Goal: Task Accomplishment & Management: Manage account settings

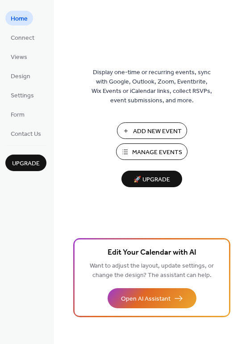
click at [140, 148] on span "Manage Events" at bounding box center [157, 152] width 50 height 9
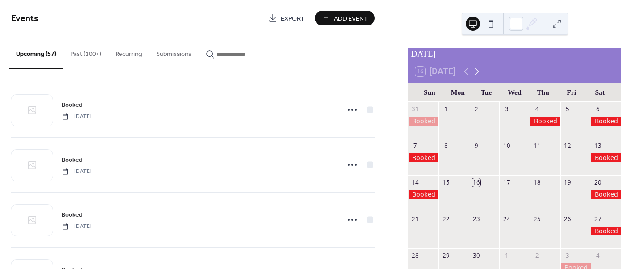
click at [478, 74] on icon at bounding box center [477, 71] width 11 height 11
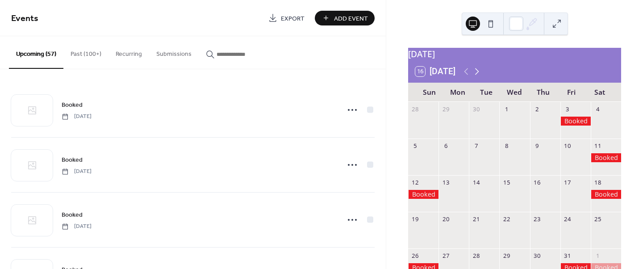
click at [478, 74] on icon at bounding box center [477, 71] width 11 height 11
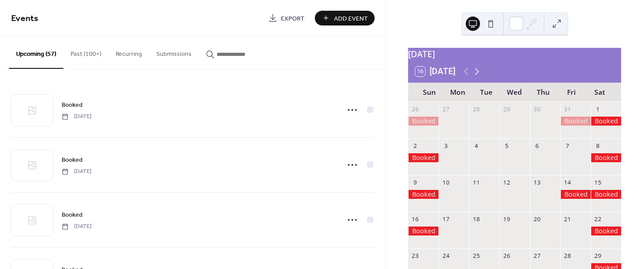
click at [478, 74] on icon at bounding box center [477, 71] width 11 height 11
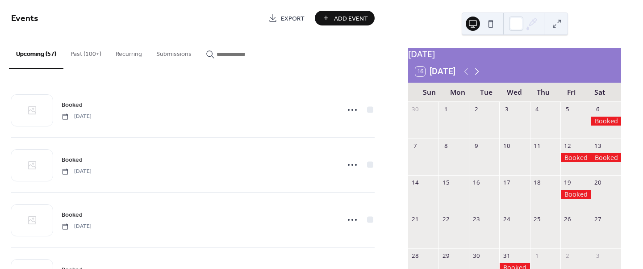
click at [478, 74] on icon at bounding box center [477, 71] width 11 height 11
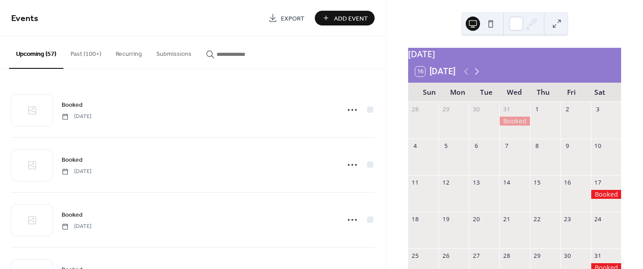
click at [478, 74] on icon at bounding box center [477, 71] width 11 height 11
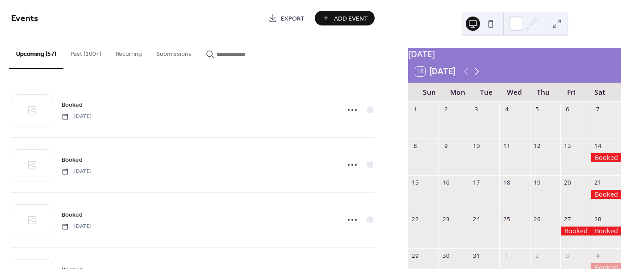
click at [478, 74] on icon at bounding box center [477, 71] width 11 height 11
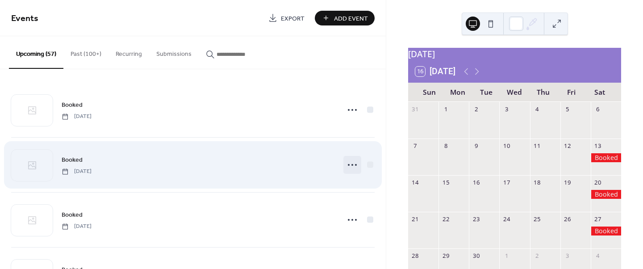
click at [352, 167] on icon at bounding box center [352, 165] width 14 height 14
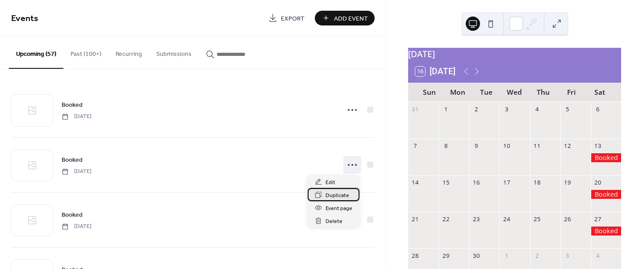
click at [335, 197] on span "Duplicate" at bounding box center [338, 195] width 24 height 9
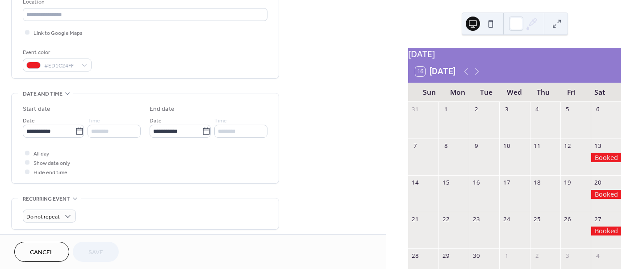
scroll to position [201, 0]
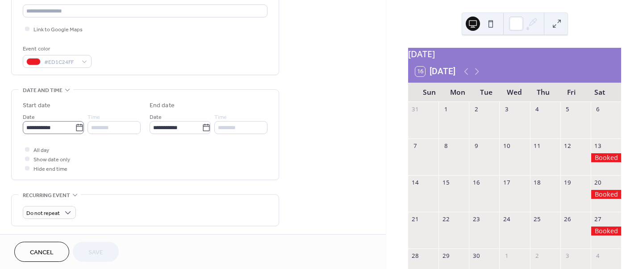
click at [75, 126] on icon at bounding box center [79, 127] width 9 height 9
click at [75, 126] on input "**********" at bounding box center [49, 127] width 52 height 13
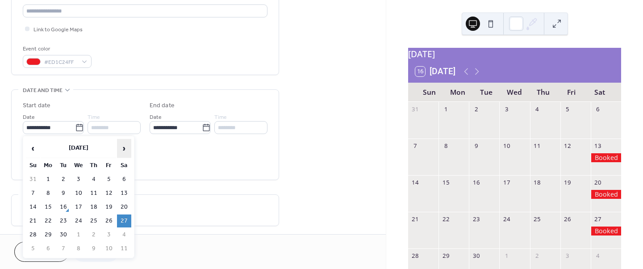
click at [125, 149] on span "›" at bounding box center [123, 148] width 13 height 18
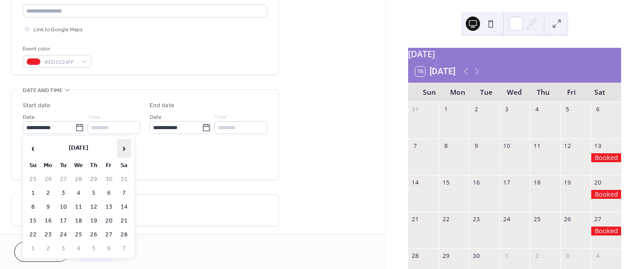
click at [125, 149] on span "›" at bounding box center [123, 148] width 13 height 18
click at [123, 178] on td "6" at bounding box center [124, 179] width 14 height 13
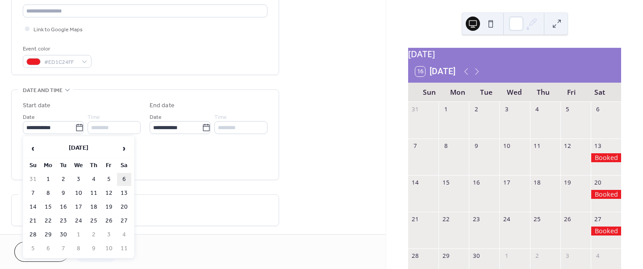
type input "**********"
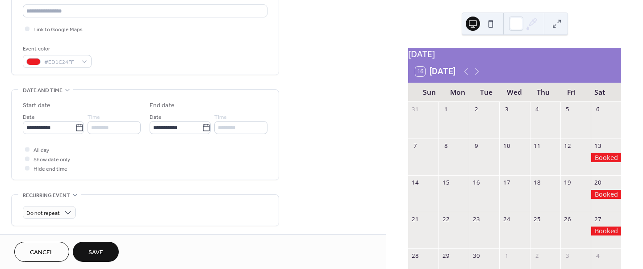
click at [87, 247] on button "Save" at bounding box center [96, 252] width 46 height 20
